Goal: Information Seeking & Learning: Check status

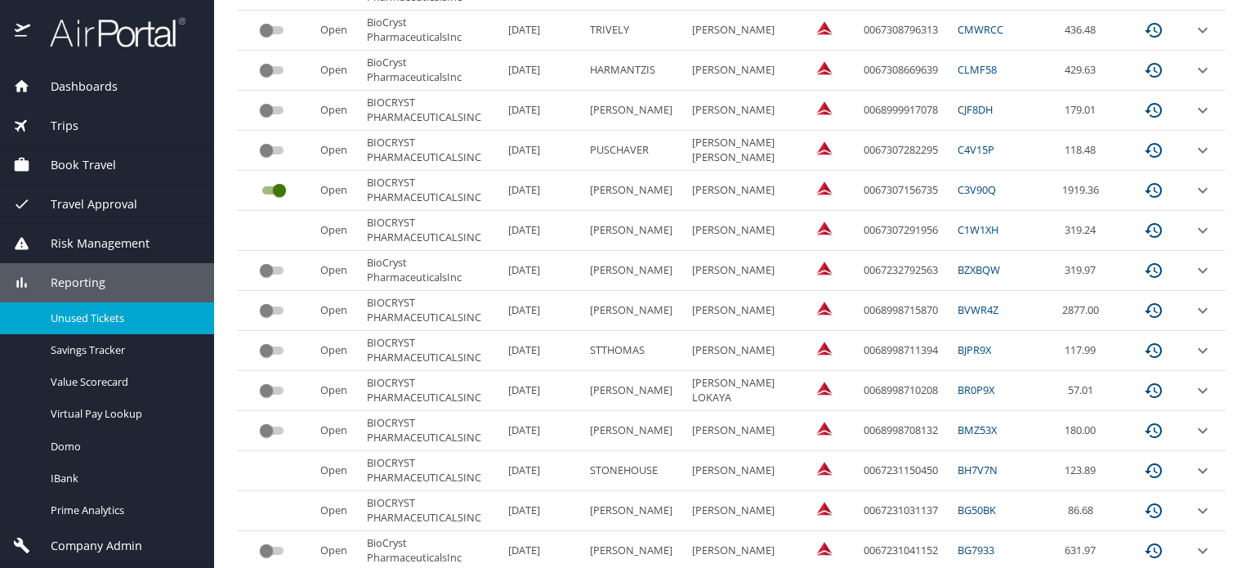
scroll to position [856, 0]
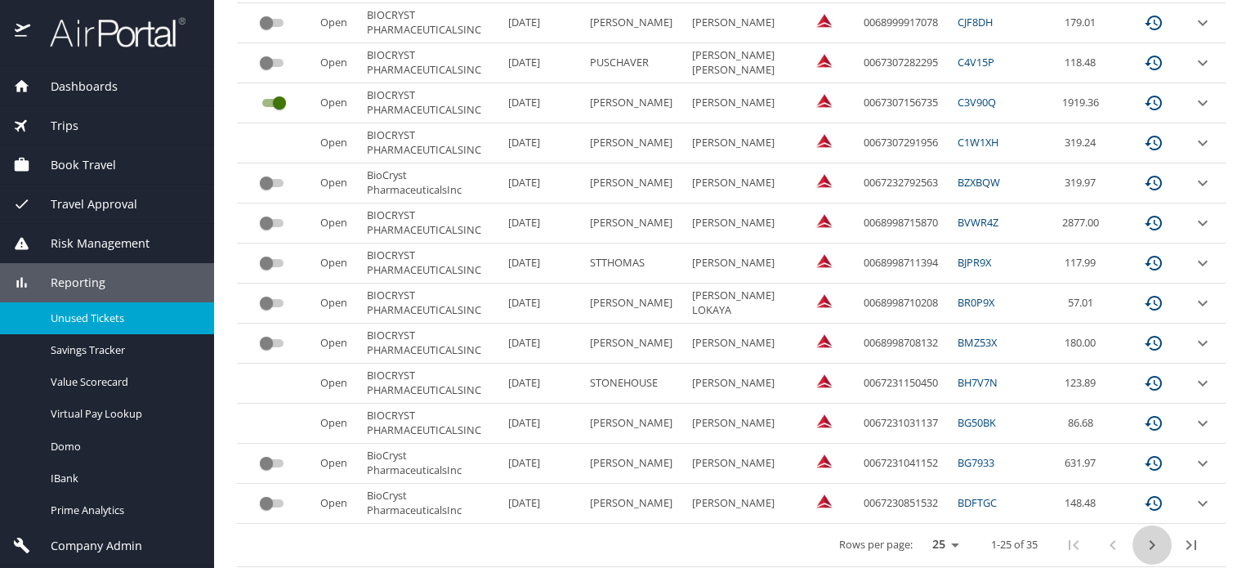
click at [1142, 535] on icon "next page" at bounding box center [1152, 545] width 20 height 20
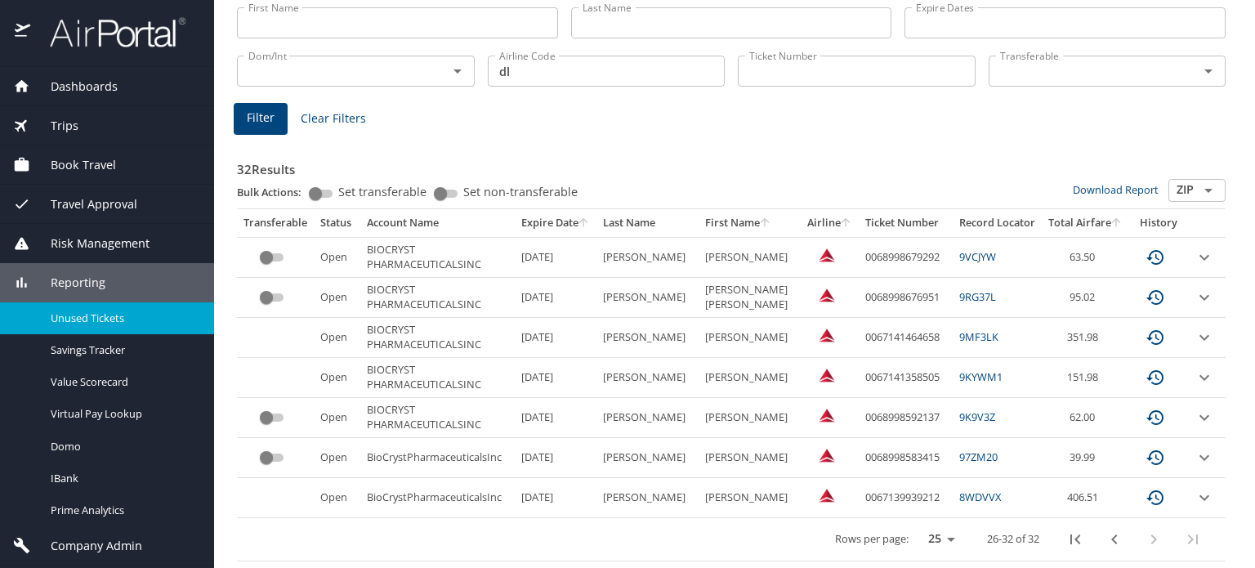
scroll to position [139, 0]
click at [1105, 535] on icon "previous page" at bounding box center [1115, 542] width 20 height 20
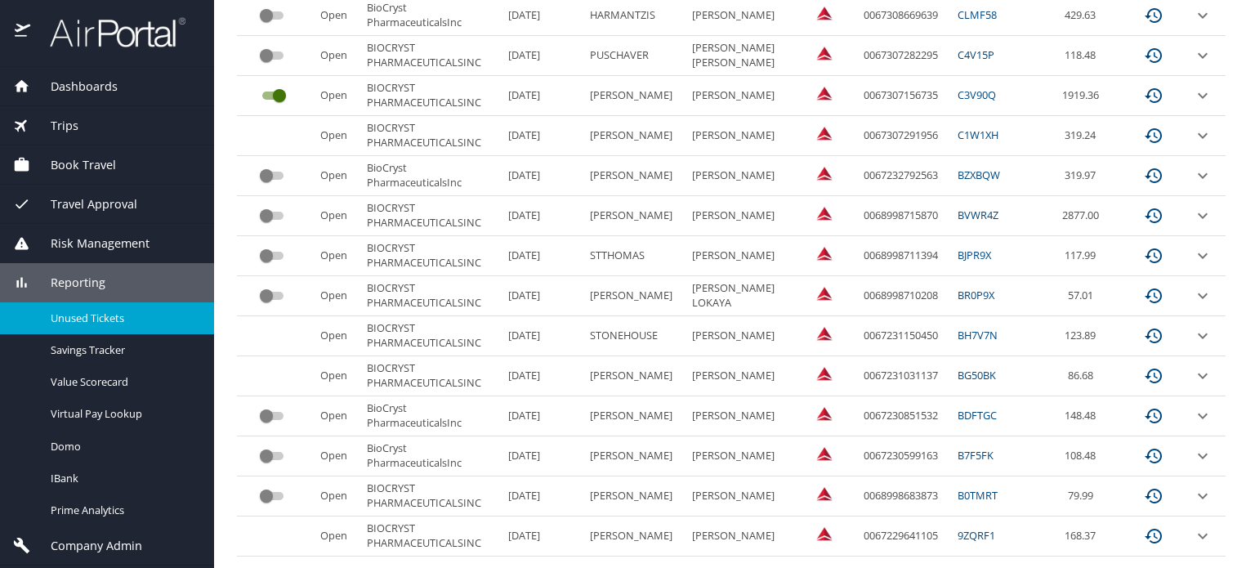
scroll to position [856, 0]
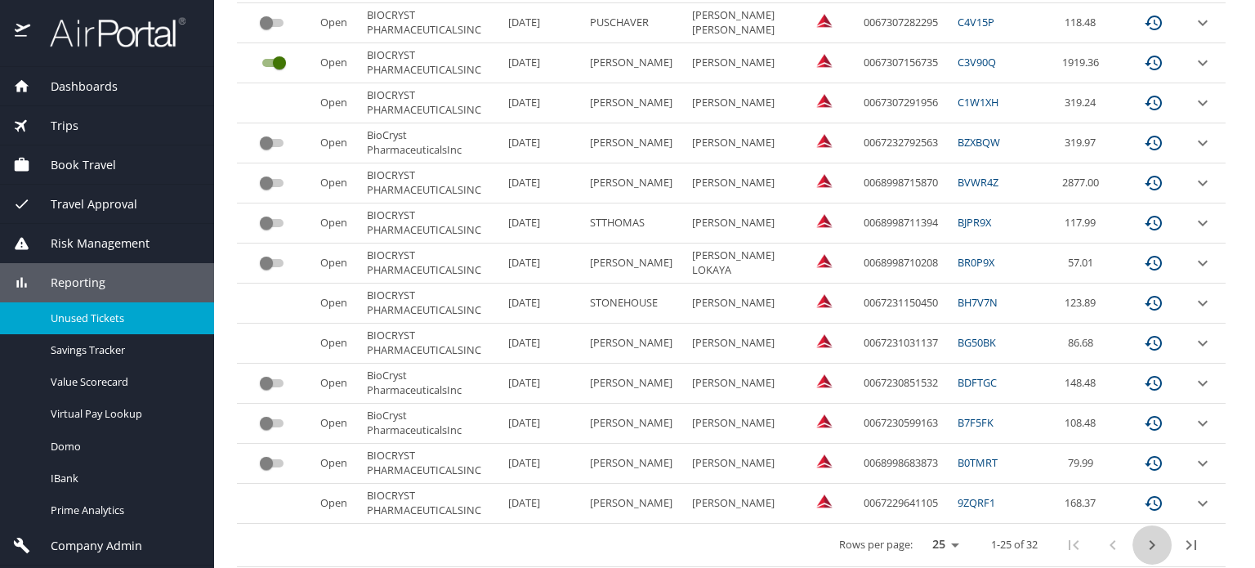
click at [1142, 537] on icon "next page" at bounding box center [1152, 545] width 20 height 20
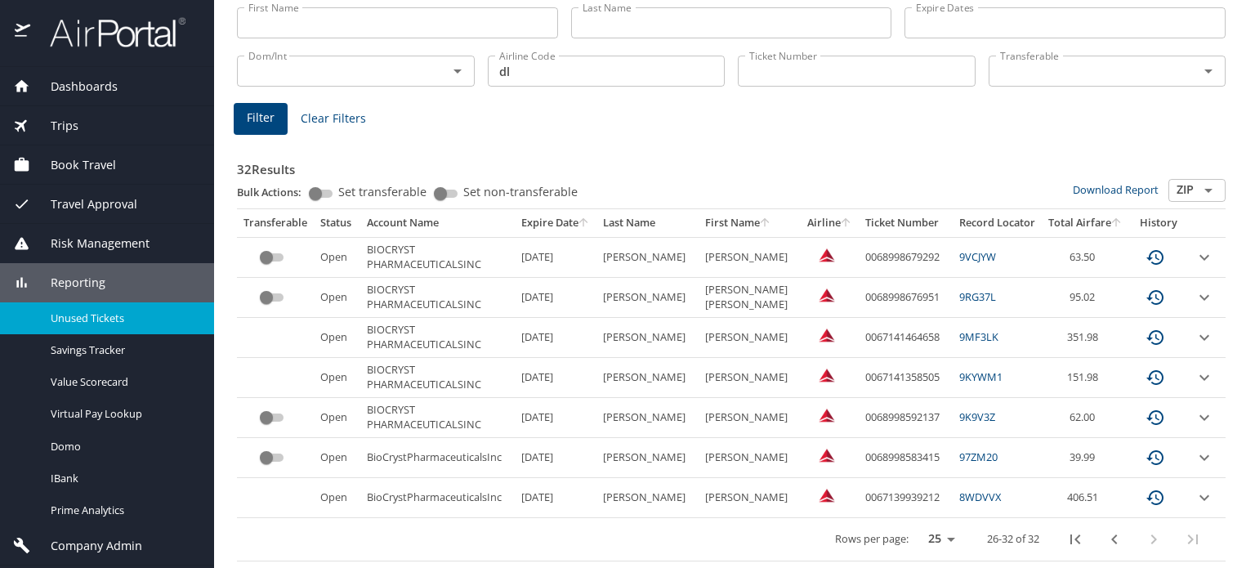
scroll to position [139, 0]
drag, startPoint x: 843, startPoint y: 340, endPoint x: 920, endPoint y: 344, distance: 76.9
click at [920, 344] on td "0067141464658" at bounding box center [906, 340] width 94 height 40
copy td "0067141464658"
click at [874, 505] on td "0067139939212" at bounding box center [906, 501] width 94 height 40
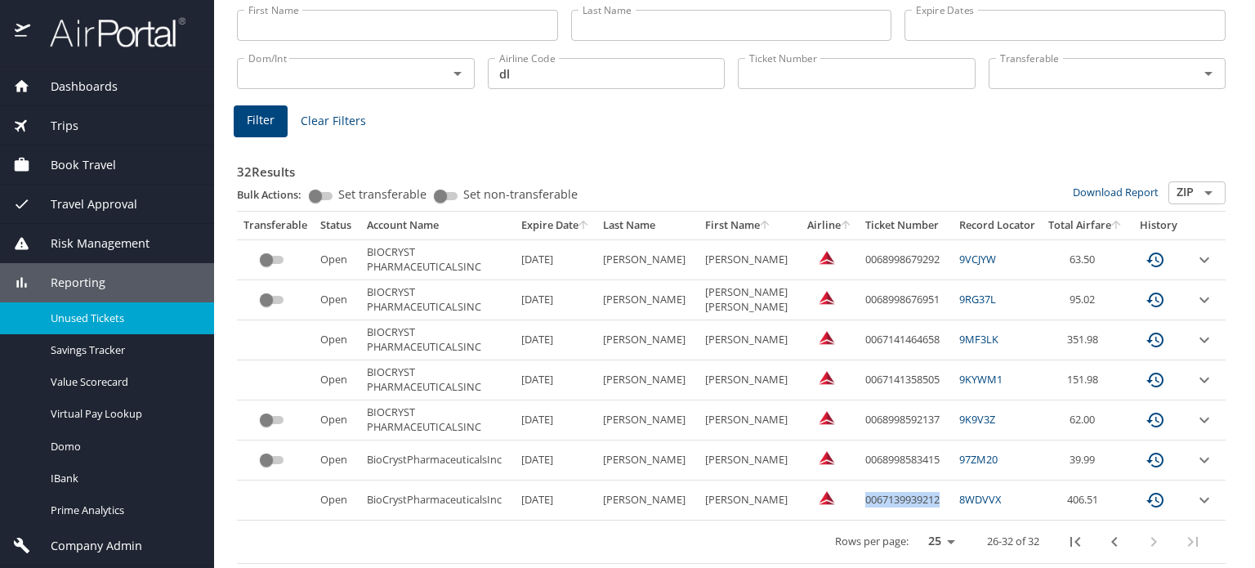
click at [874, 505] on td "0067139939212" at bounding box center [906, 501] width 94 height 40
copy td "0067139939212"
click at [1105, 542] on icon "previous page" at bounding box center [1115, 542] width 20 height 20
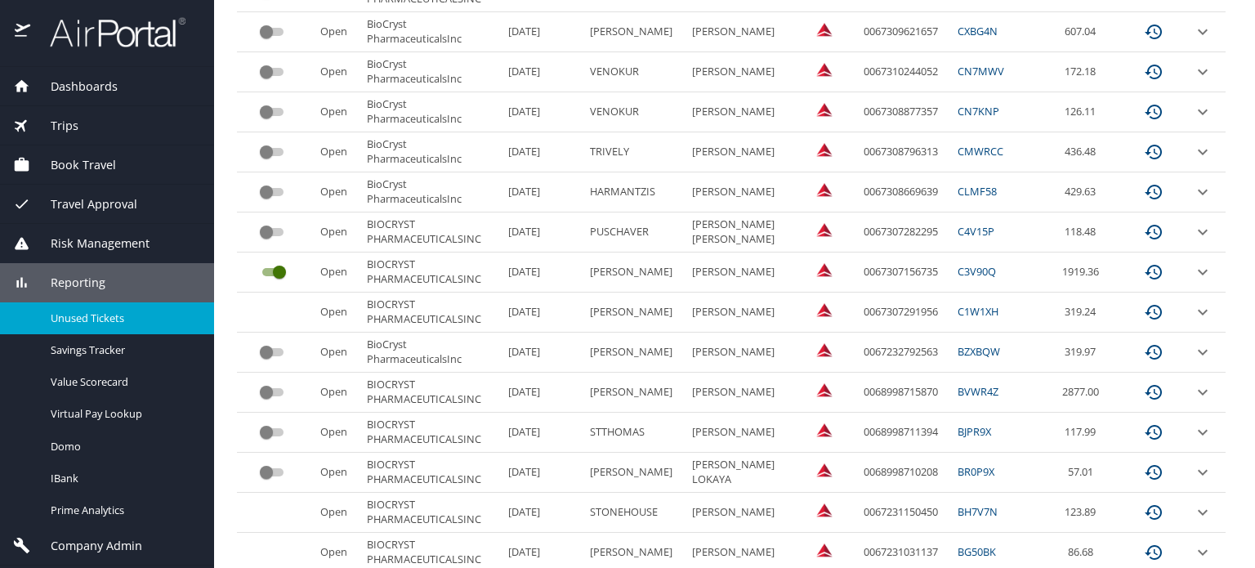
scroll to position [856, 0]
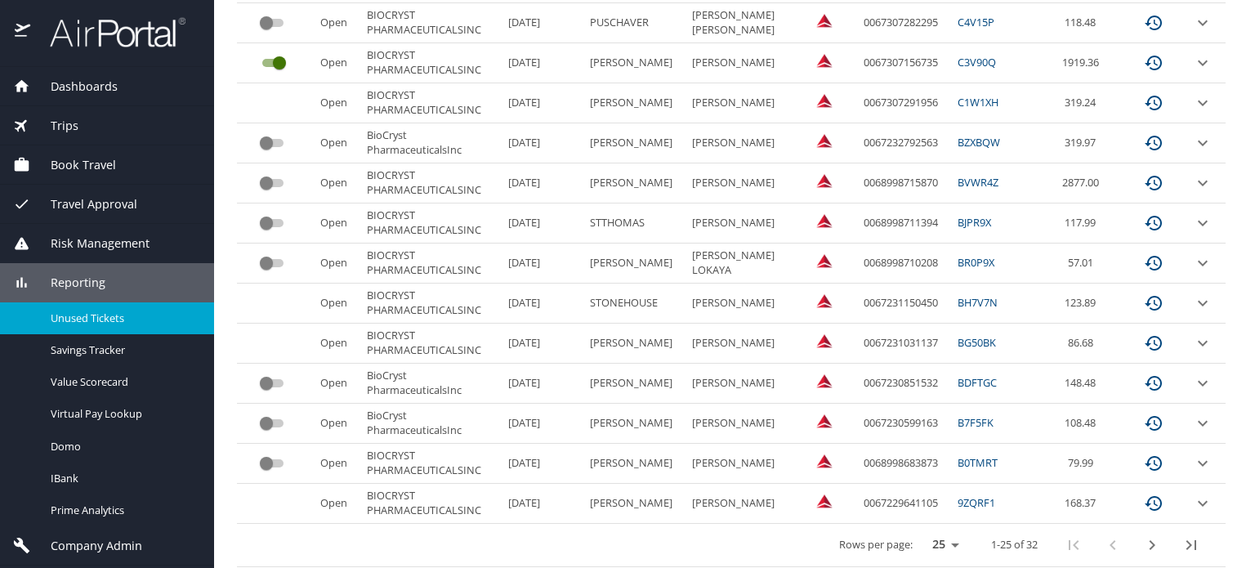
click at [873, 141] on td "0067232792563" at bounding box center [904, 143] width 94 height 40
copy td "0067232792563"
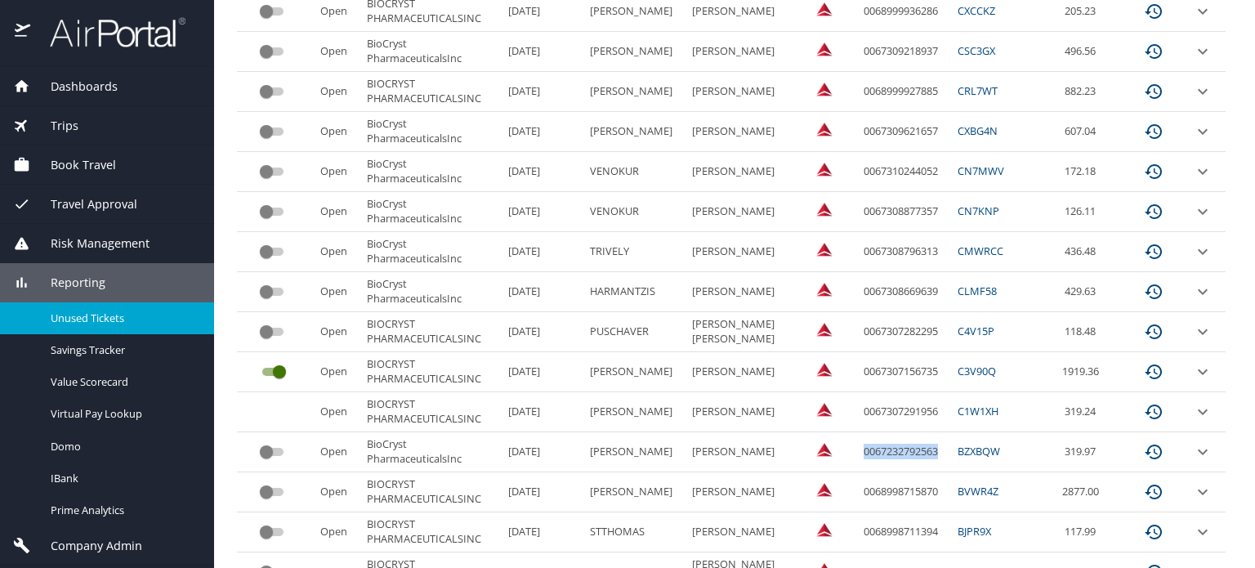
scroll to position [549, 0]
copy td "0067232792563"
click at [864, 409] on td "0067307291956" at bounding box center [904, 411] width 94 height 40
copy td "0067307291956"
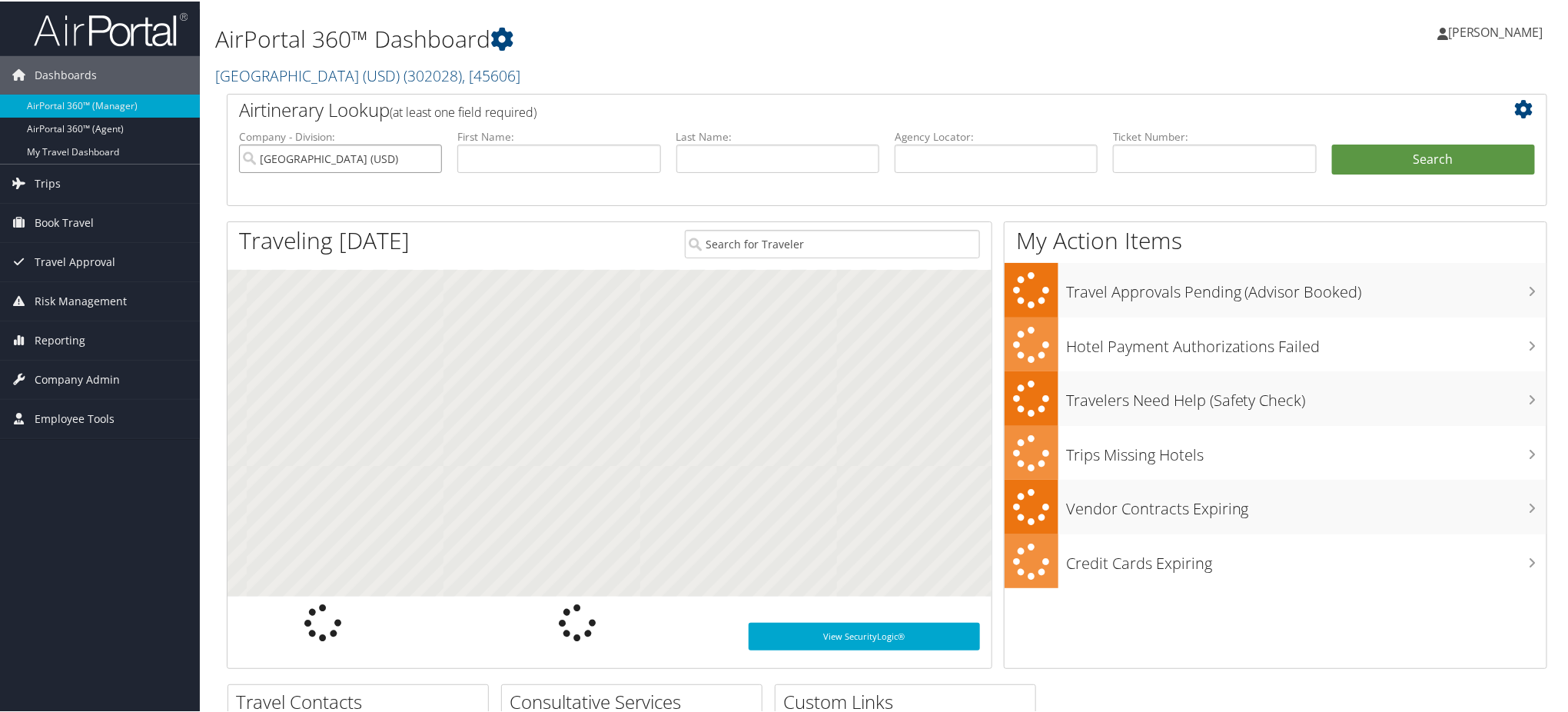
click at [429, 156] on input "[GEOGRAPHIC_DATA] (USD)" at bounding box center [341, 157] width 203 height 28
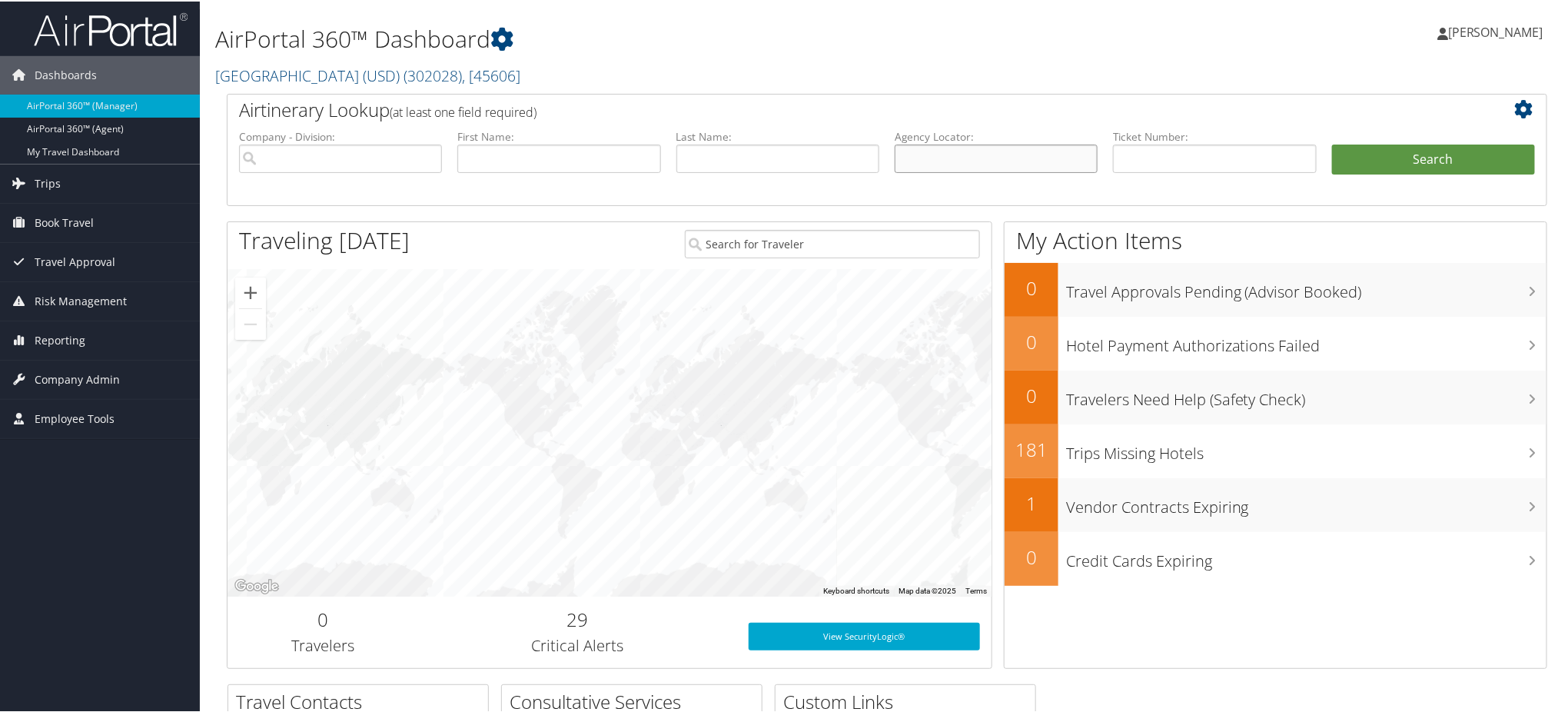
click at [940, 163] on input "text" at bounding box center [996, 157] width 203 height 28
paste input "D9MRKV"
type input "D9MRKV"
click at [1392, 159] on button "Search" at bounding box center [1433, 158] width 203 height 31
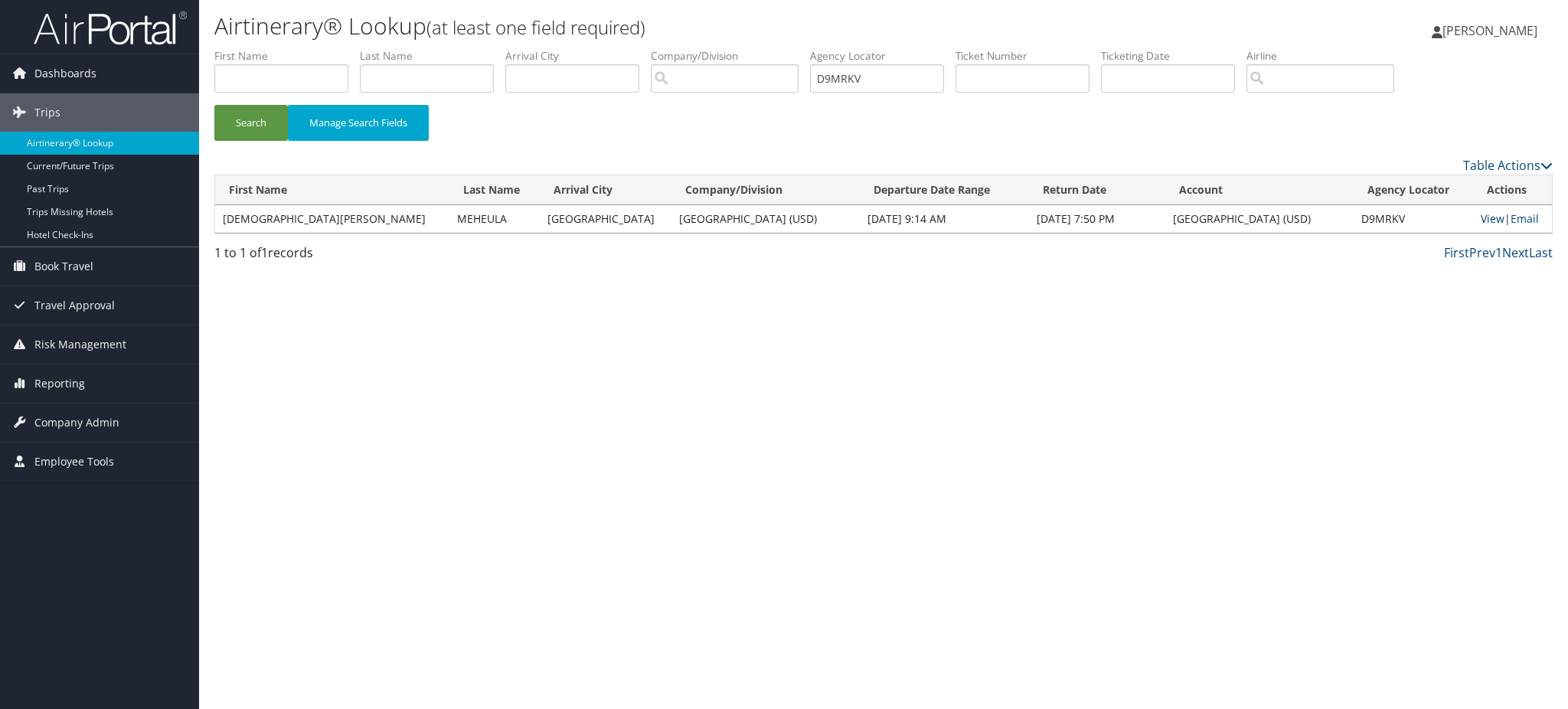
click at [1480, 224] on link "View" at bounding box center [1491, 219] width 23 height 15
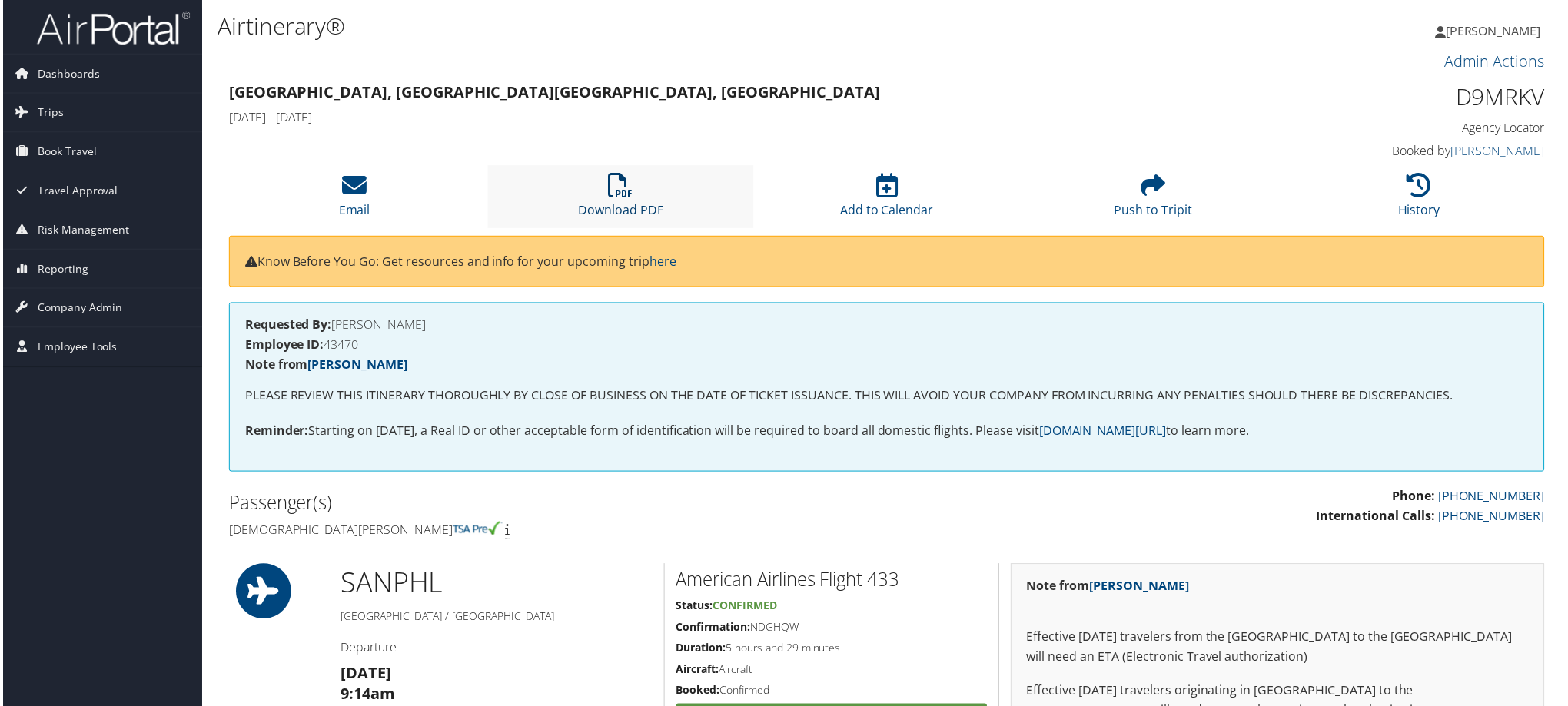
click at [615, 196] on icon at bounding box center [620, 186] width 24 height 24
